Goal: Information Seeking & Learning: Understand process/instructions

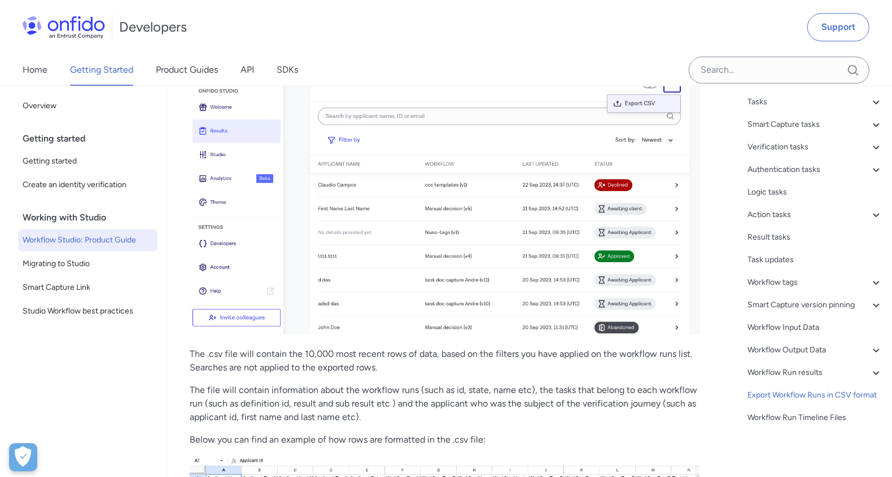
scroll to position [24241, 0]
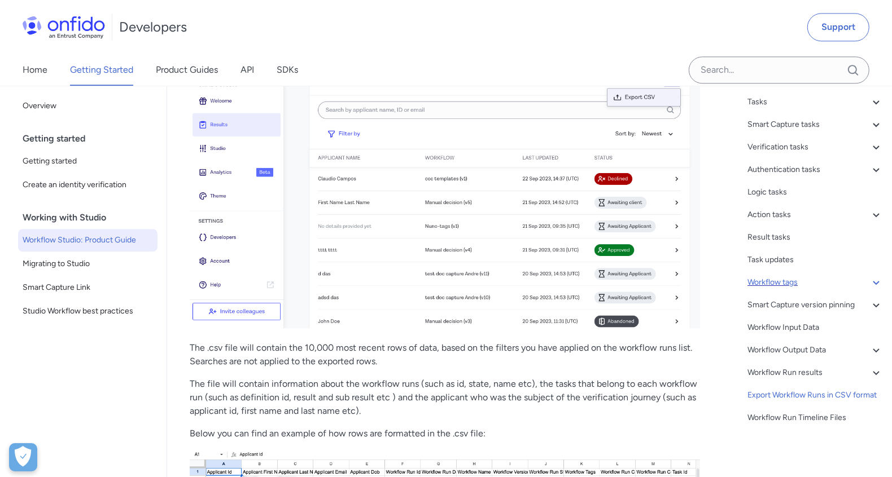
click at [792, 286] on div "Workflow tags" at bounding box center [814, 283] width 135 height 14
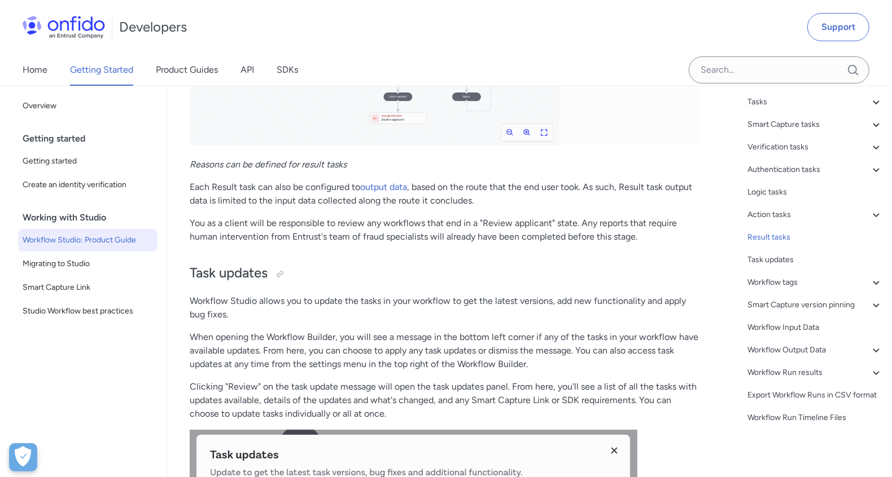
click at [688, 331] on p "When opening the Workflow Builder, you will see a message in the bottom left co…" at bounding box center [445, 351] width 510 height 41
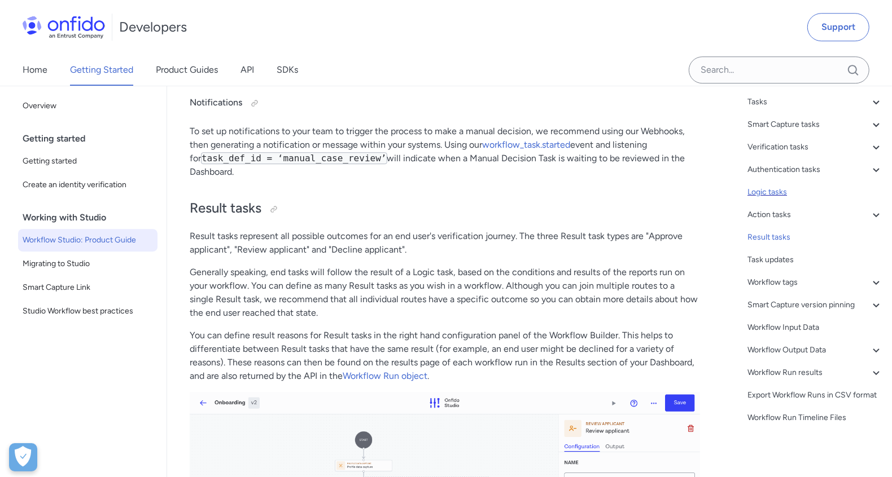
click at [778, 196] on div "Logic tasks" at bounding box center [814, 193] width 135 height 14
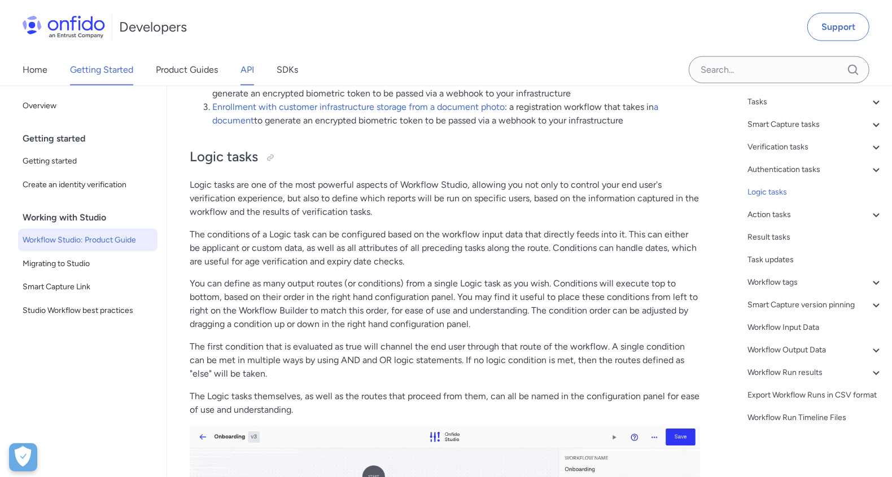
click at [253, 70] on link "API" at bounding box center [247, 70] width 14 height 32
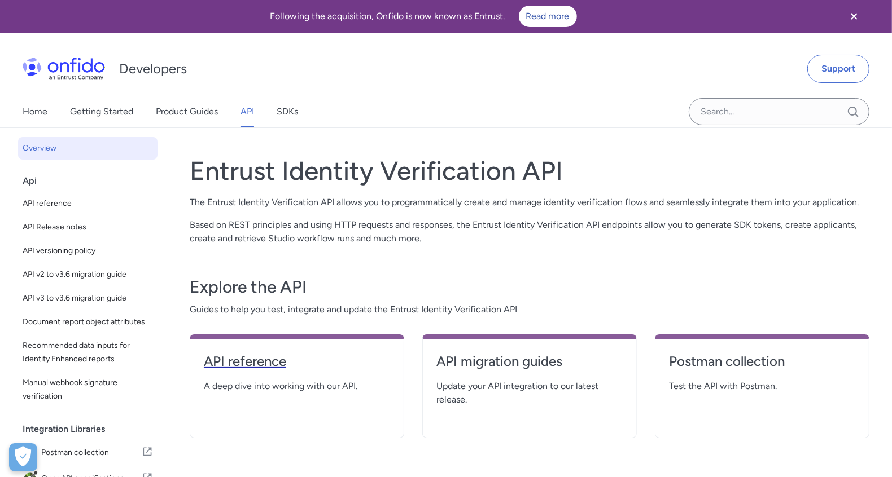
click at [249, 356] on h4 "API reference" at bounding box center [297, 362] width 186 height 18
select select "http"
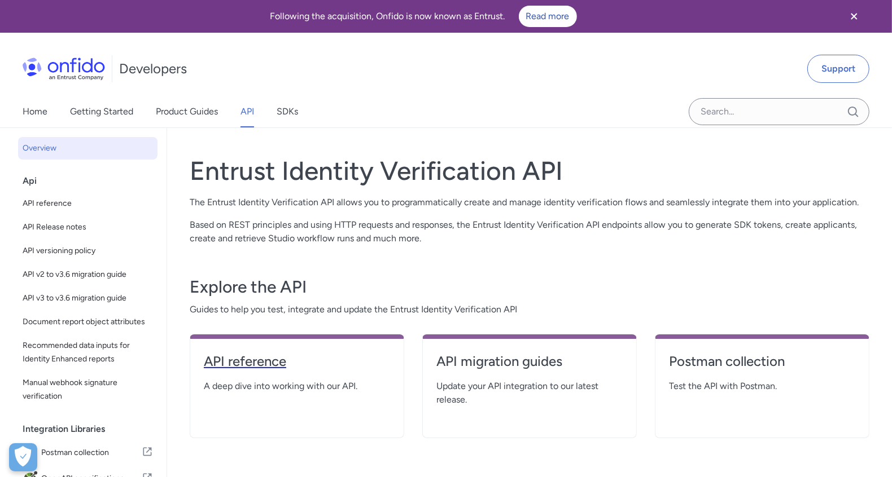
select select "http"
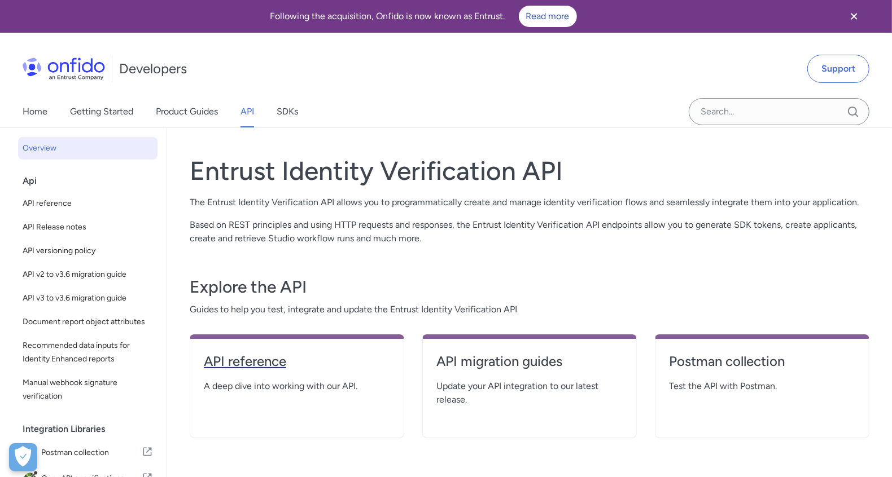
select select "http"
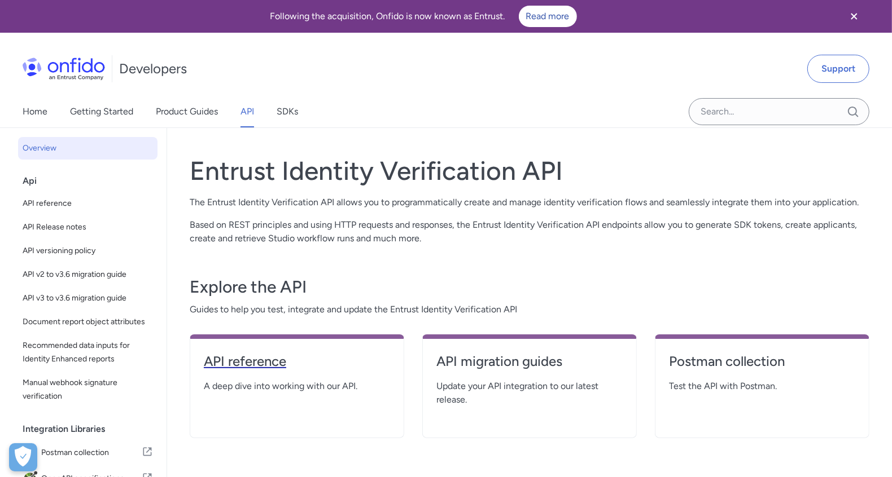
select select "http"
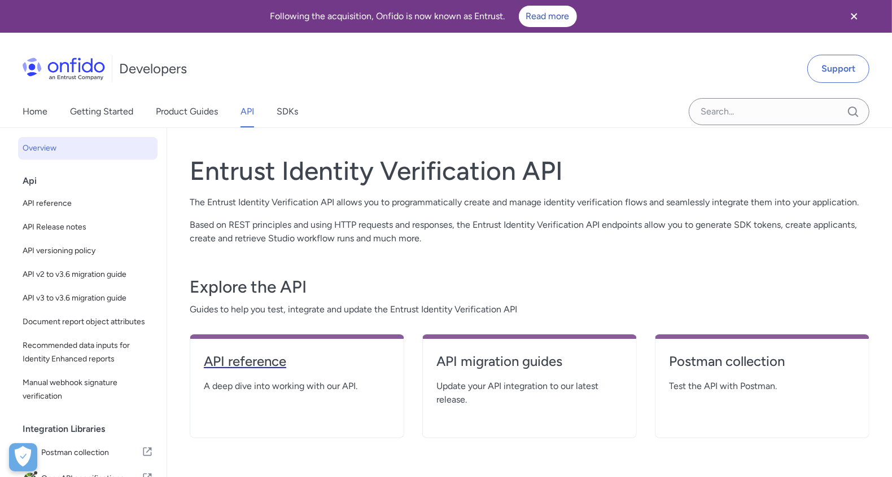
select select "http"
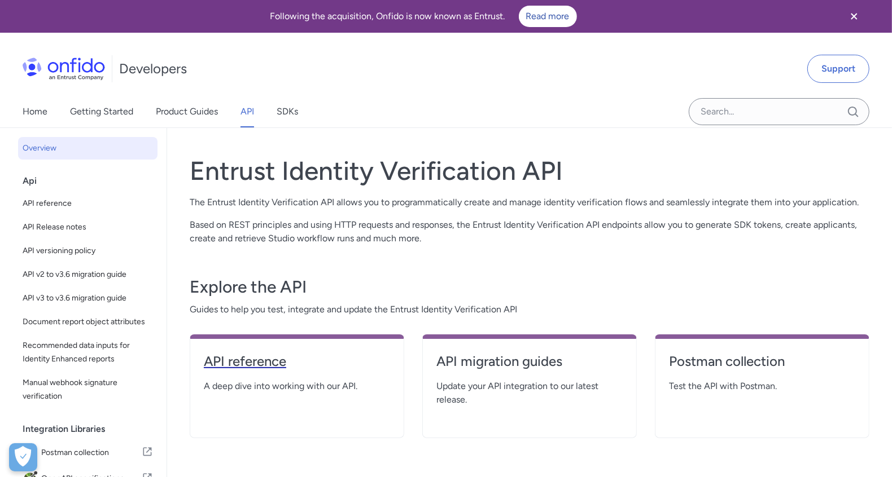
select select "http"
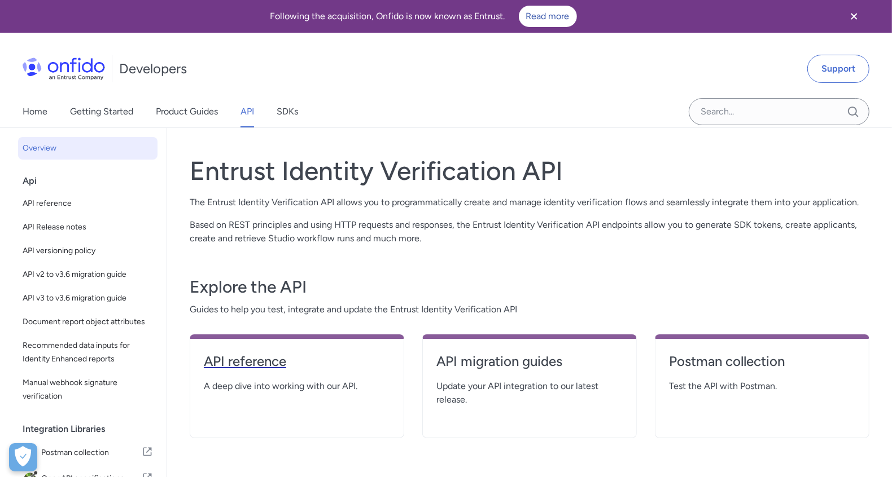
select select "http"
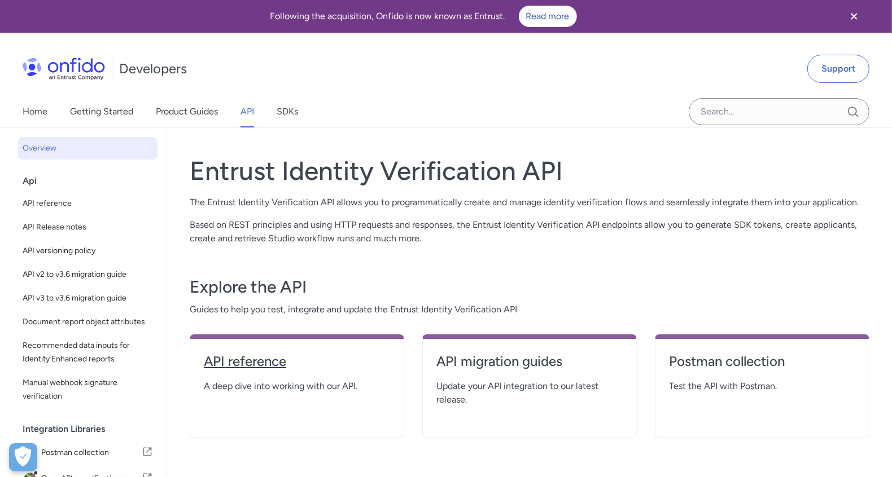
select select "http"
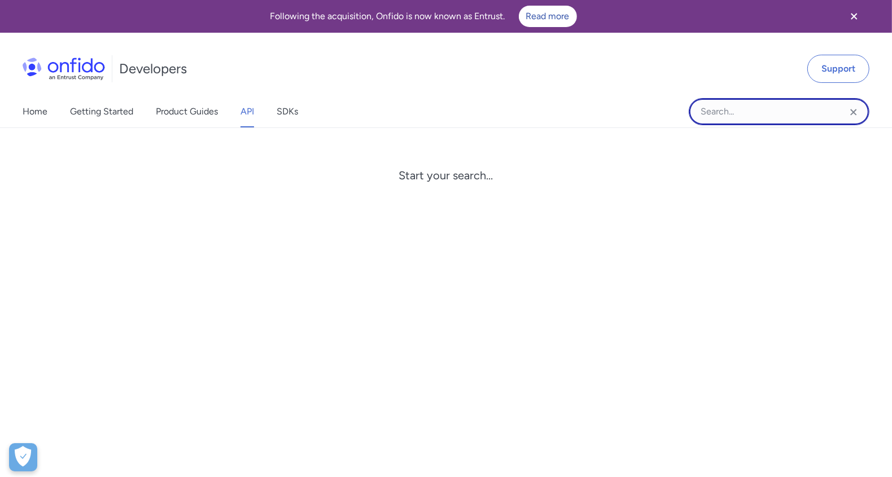
click at [713, 115] on input "Onfido search input field" at bounding box center [779, 111] width 181 height 27
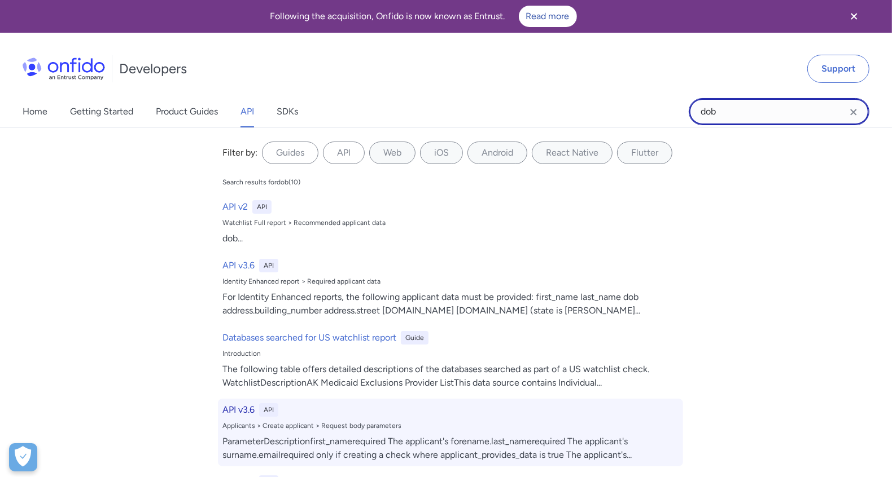
type input "dob"
click at [380, 428] on div "Applicants > Create applicant > Request body parameters" at bounding box center [450, 426] width 456 height 9
